Goal: Navigation & Orientation: Find specific page/section

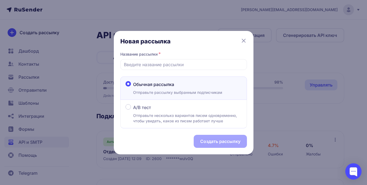
click at [245, 39] on icon at bounding box center [243, 40] width 3 height 3
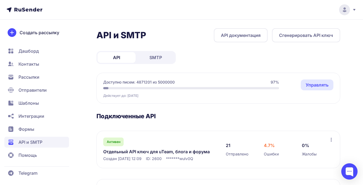
click at [152, 61] on link "SMTP" at bounding box center [156, 57] width 38 height 11
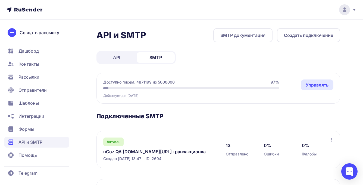
click at [152, 151] on link "uCoz QA ucoz.ru/qa транзакционка" at bounding box center [158, 152] width 111 height 7
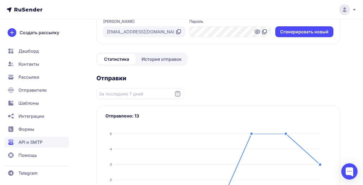
scroll to position [39, 0]
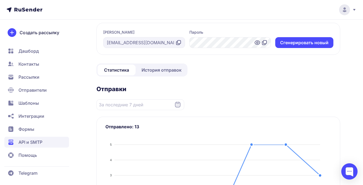
click at [164, 71] on span "История отправок" at bounding box center [162, 70] width 40 height 7
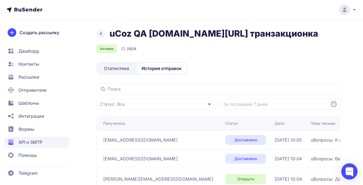
click at [34, 51] on span "Дашборд" at bounding box center [28, 51] width 20 height 7
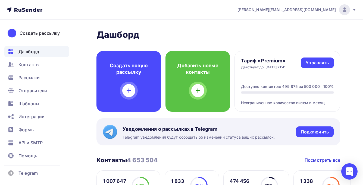
drag, startPoint x: 124, startPoint y: 128, endPoint x: 281, endPoint y: 139, distance: 157.9
click at [281, 139] on div "Уведомления о рассылках в Telegram Telegram уведомления будут сообщать об измен…" at bounding box center [218, 131] width 244 height 27
